Goal: Find contact information: Find contact information

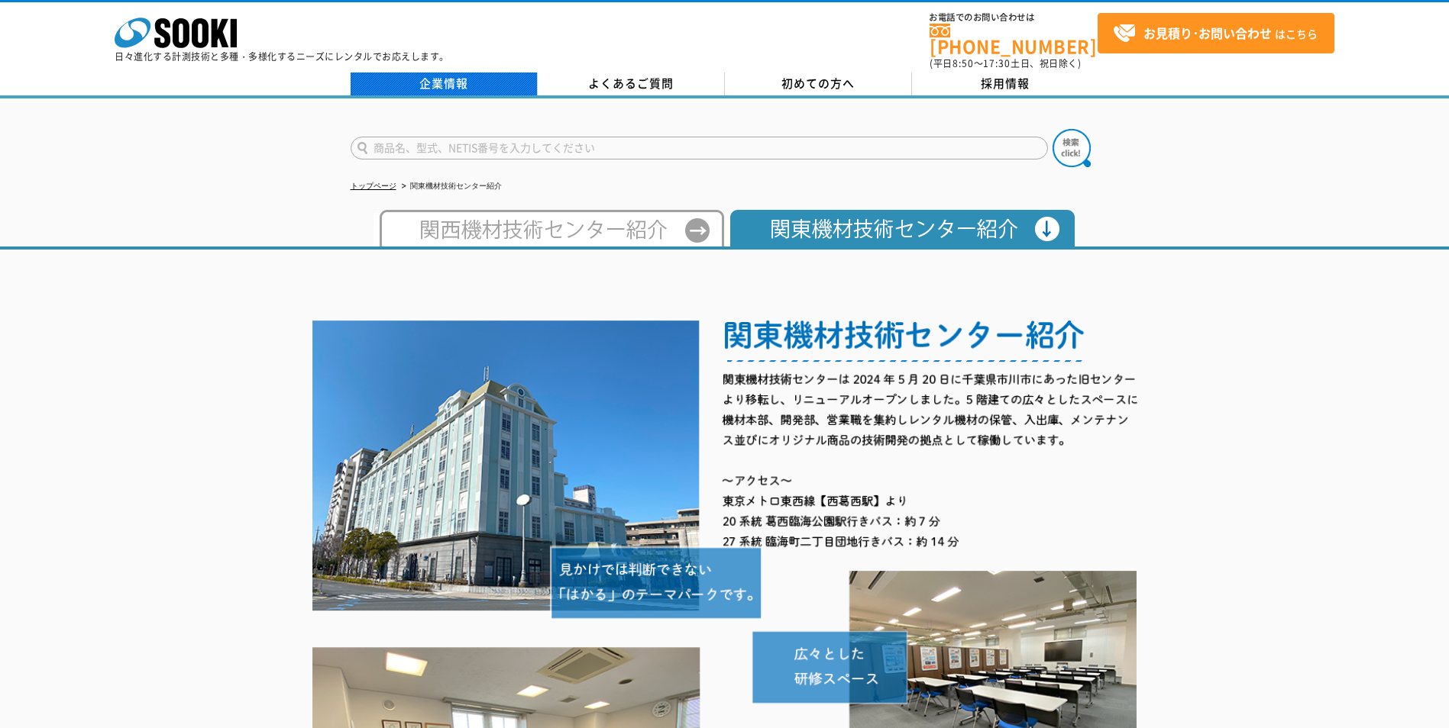
click at [431, 73] on link "企業情報" at bounding box center [444, 84] width 187 height 23
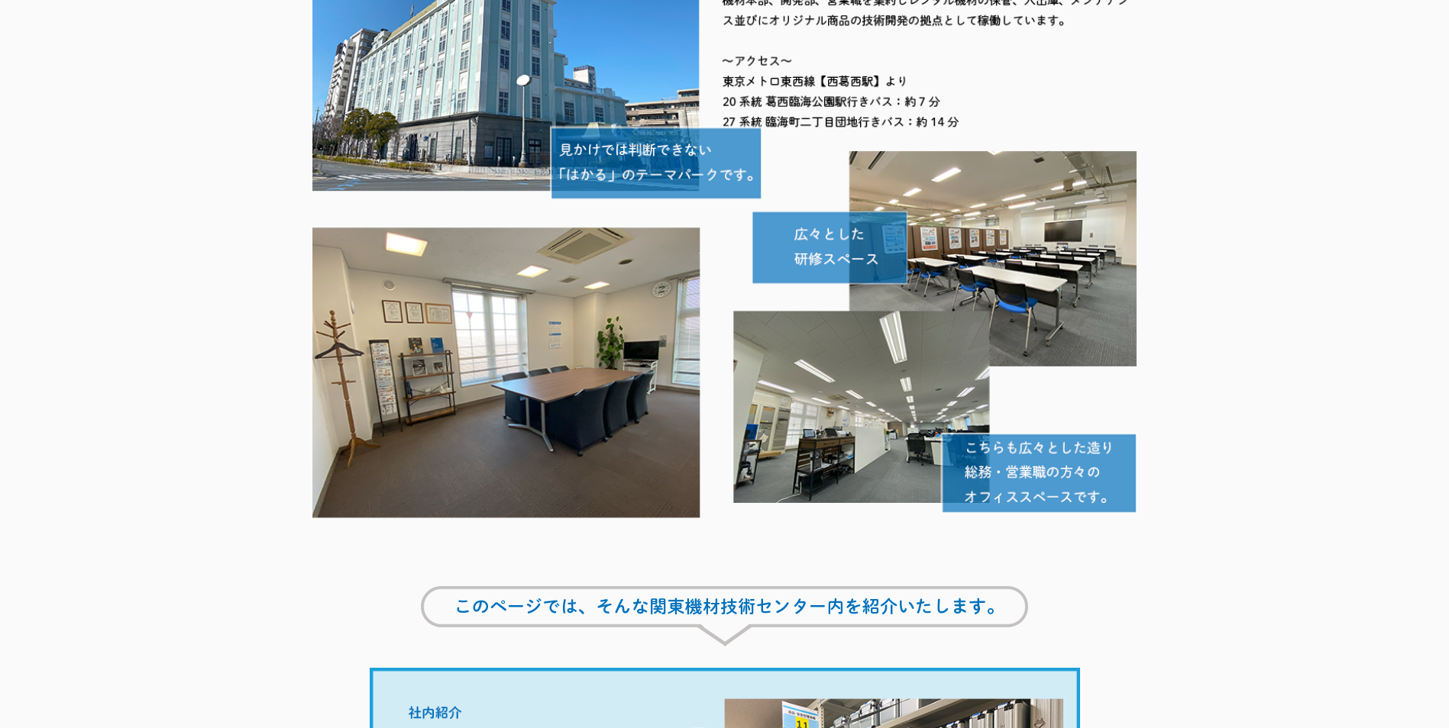
scroll to position [61, 0]
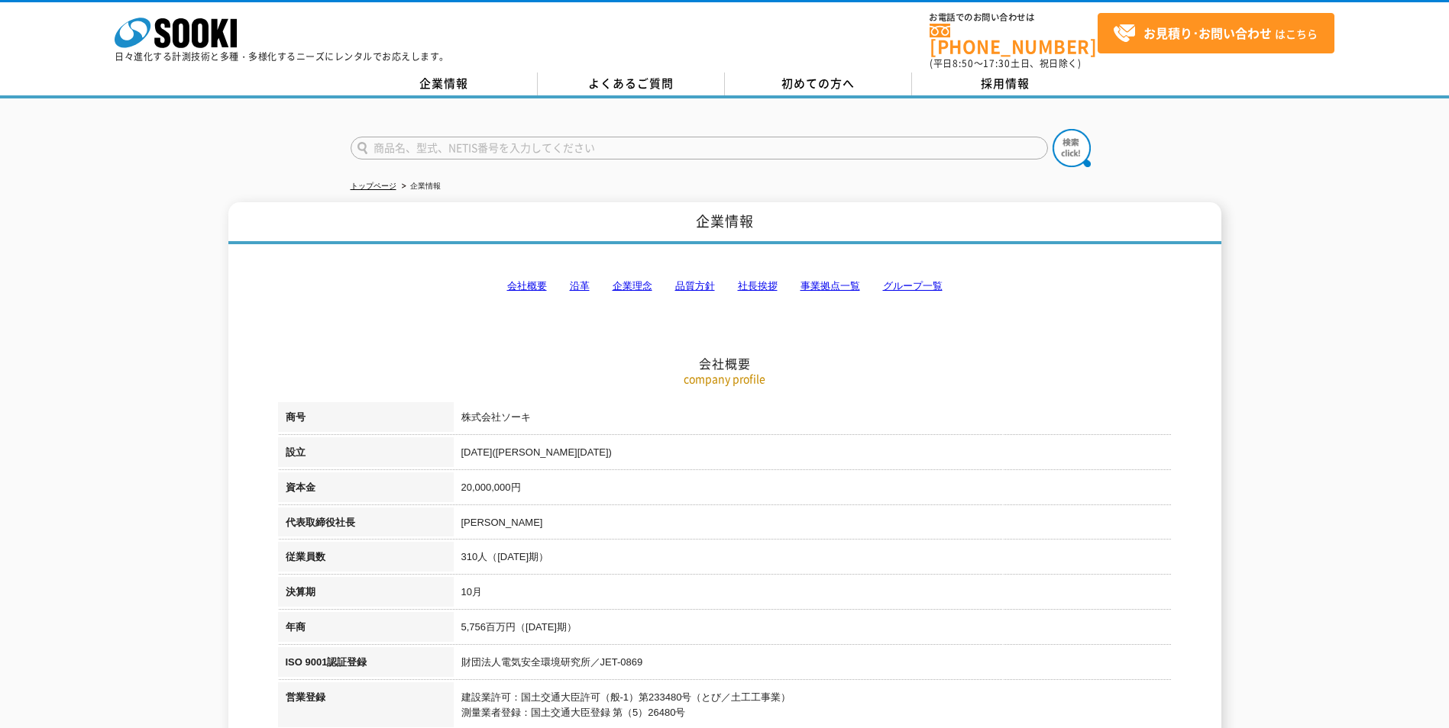
click at [836, 280] on link "事業拠点一覧" at bounding box center [830, 285] width 60 height 11
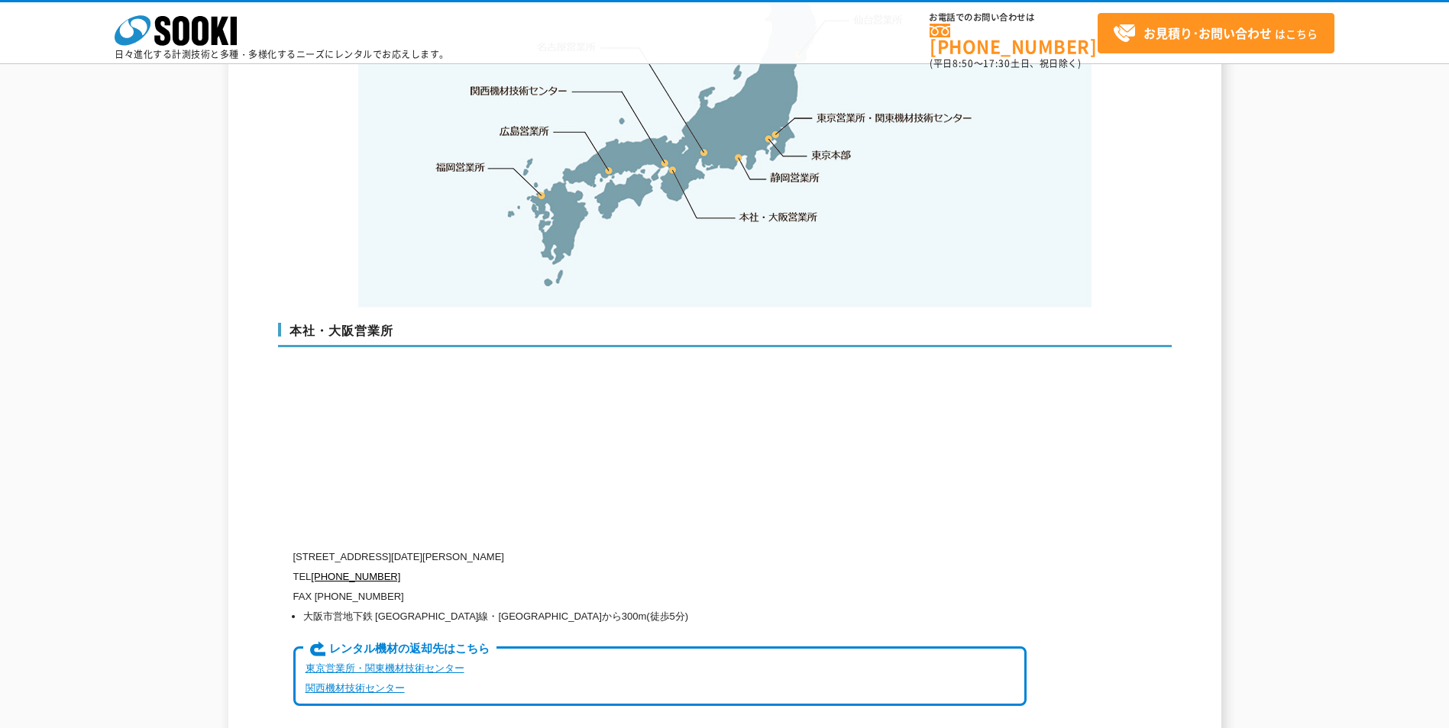
scroll to position [3164, 0]
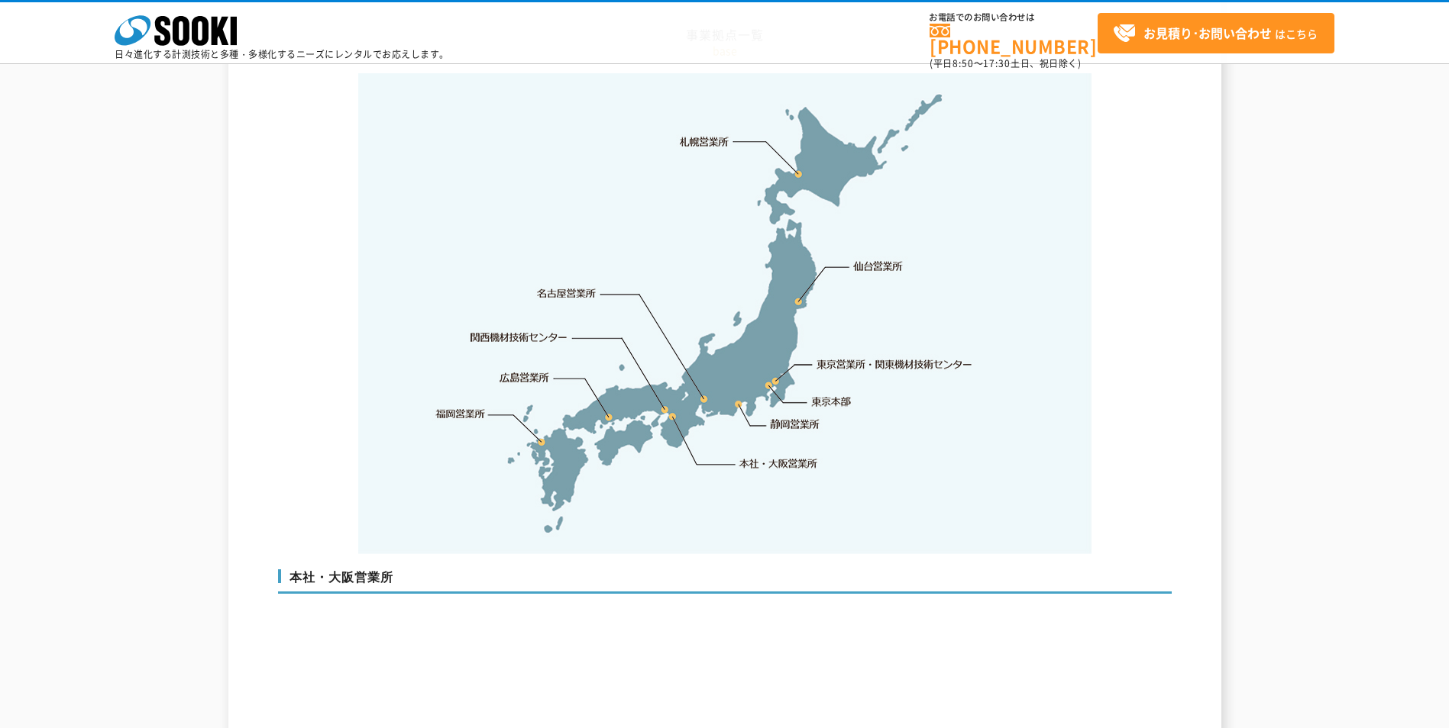
click at [874, 357] on link "東京営業所・関東機材技術センター" at bounding box center [895, 364] width 157 height 15
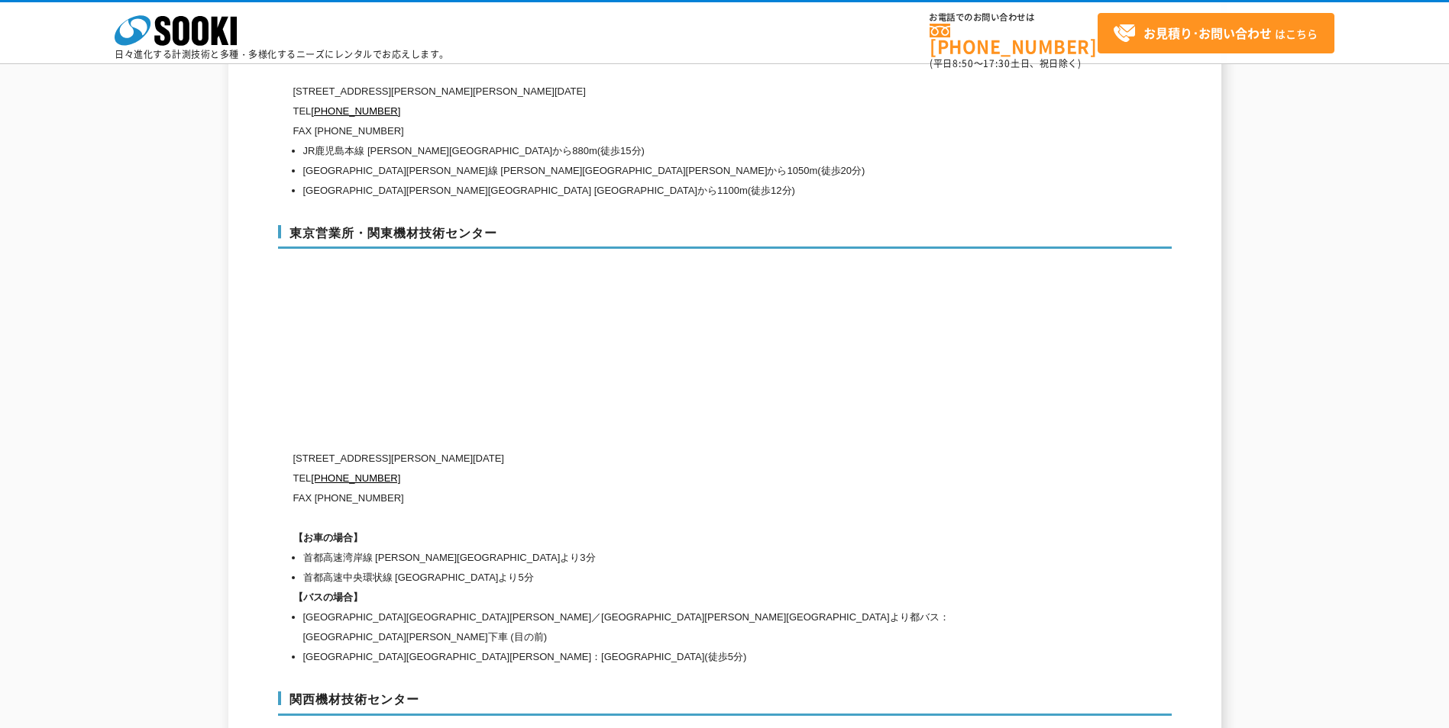
scroll to position [6299, 0]
